Goal: Task Accomplishment & Management: Complete application form

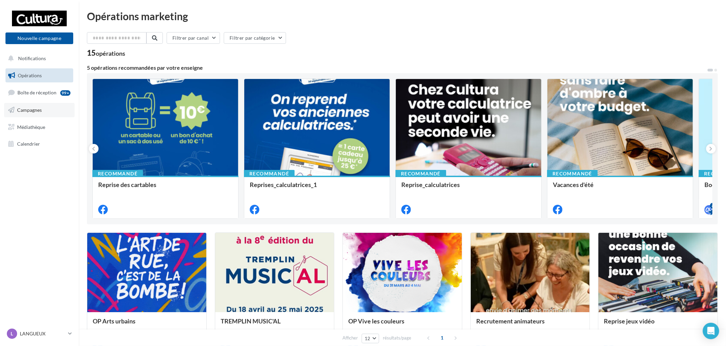
click at [43, 110] on link "Campagnes" at bounding box center [39, 110] width 70 height 14
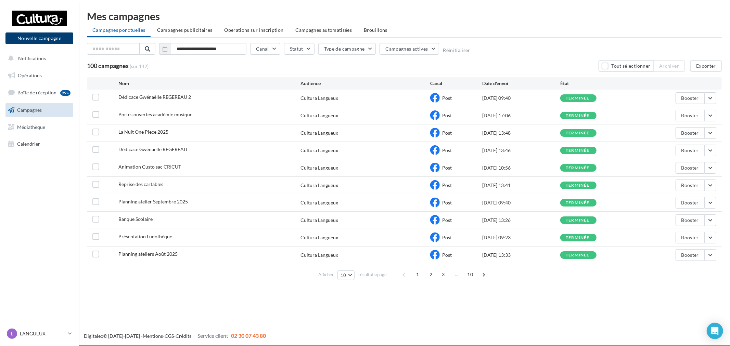
click at [27, 41] on button "Nouvelle campagne" at bounding box center [39, 38] width 68 height 12
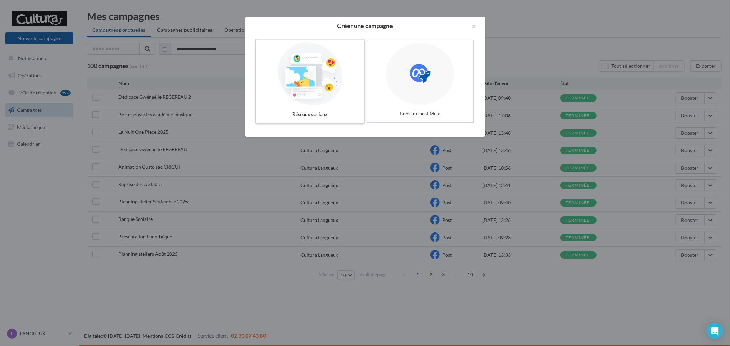
click at [284, 66] on div at bounding box center [310, 73] width 103 height 63
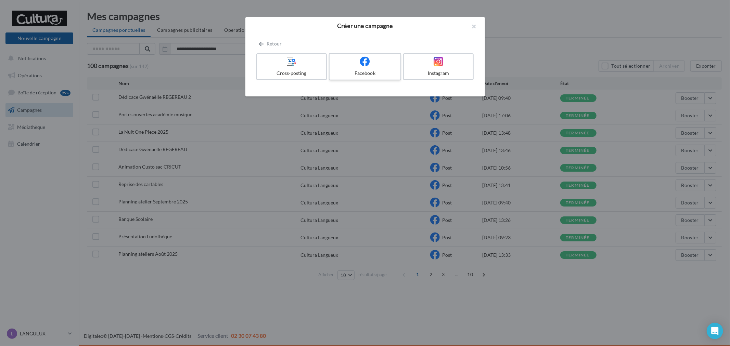
click at [329, 66] on label "Facebook" at bounding box center [365, 66] width 72 height 27
